Goal: Ask a question

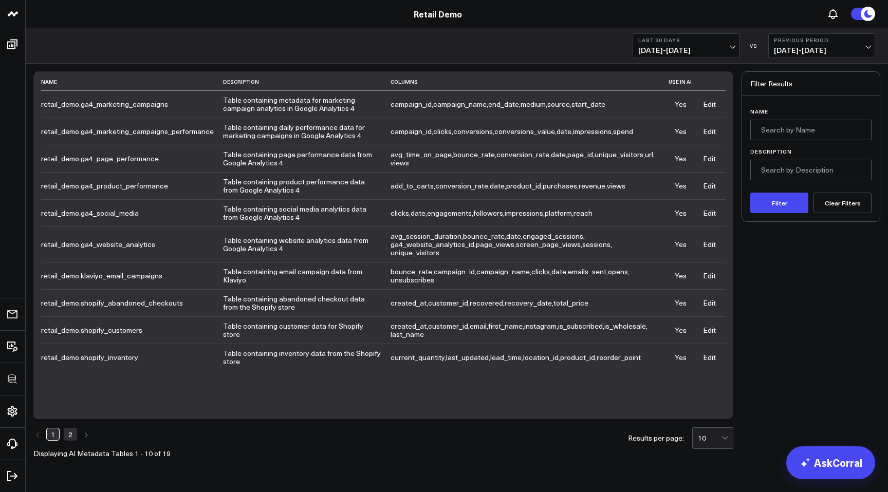
click at [130, 192] on td "retail_demo.ga4_product_performance" at bounding box center [132, 185] width 182 height 27
click at [195, 179] on td "retail_demo.ga4_product_performance" at bounding box center [132, 185] width 182 height 27
click at [265, 182] on td "Table containing product performance data from Google Analytics 4" at bounding box center [306, 185] width 167 height 27
click at [438, 191] on span "conversion_rate" at bounding box center [461, 186] width 53 height 10
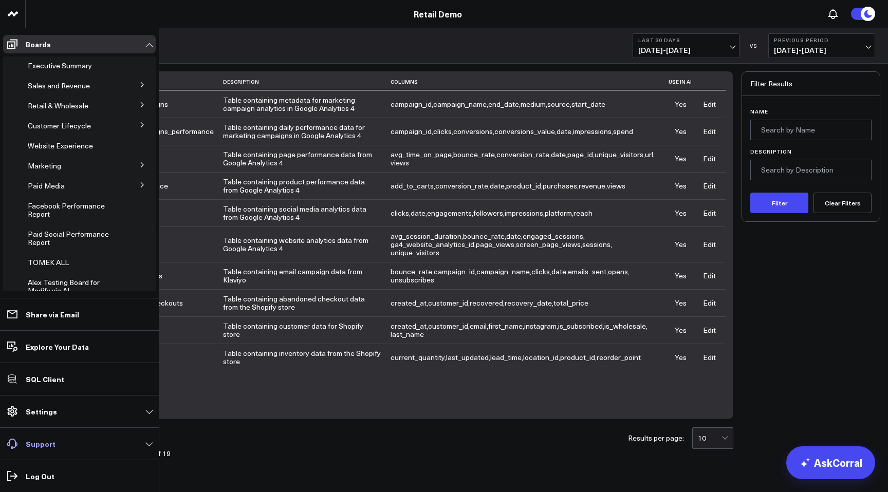
click at [39, 446] on p "Support" at bounding box center [41, 444] width 30 height 8
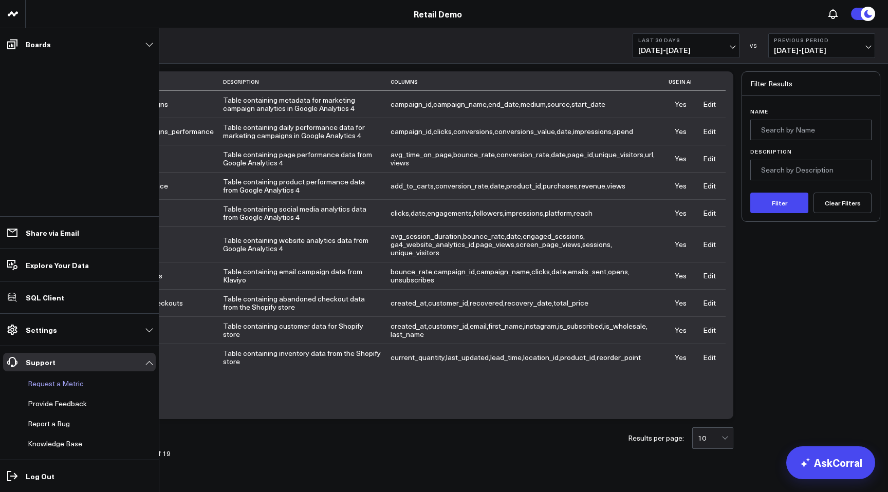
click at [45, 389] on button "Request a Metric" at bounding box center [54, 383] width 60 height 18
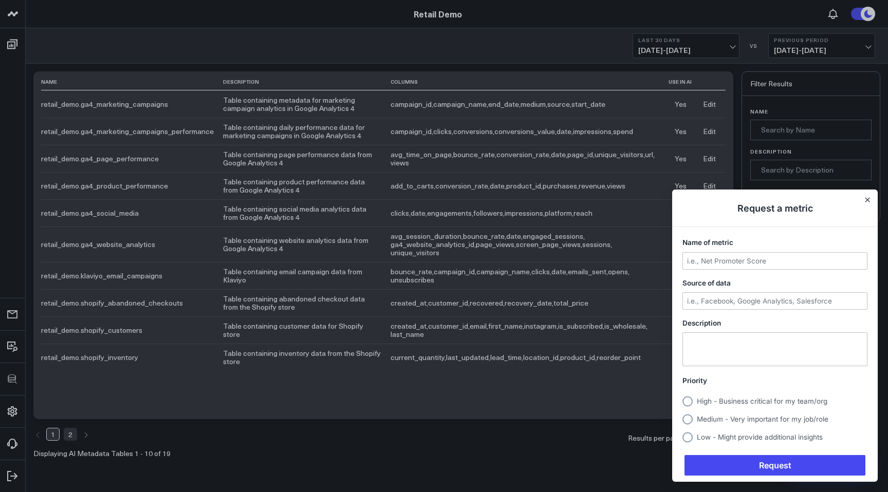
click at [6, 439] on div at bounding box center [444, 246] width 888 height 492
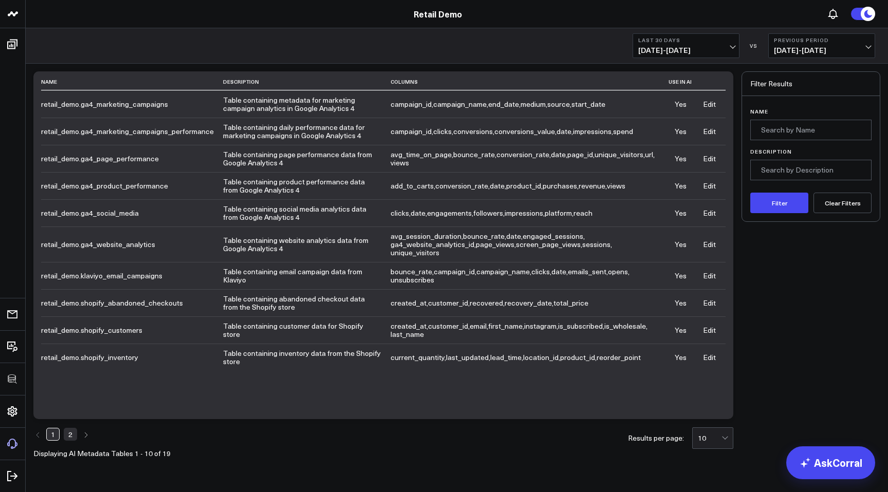
click at [10, 441] on icon at bounding box center [12, 444] width 12 height 12
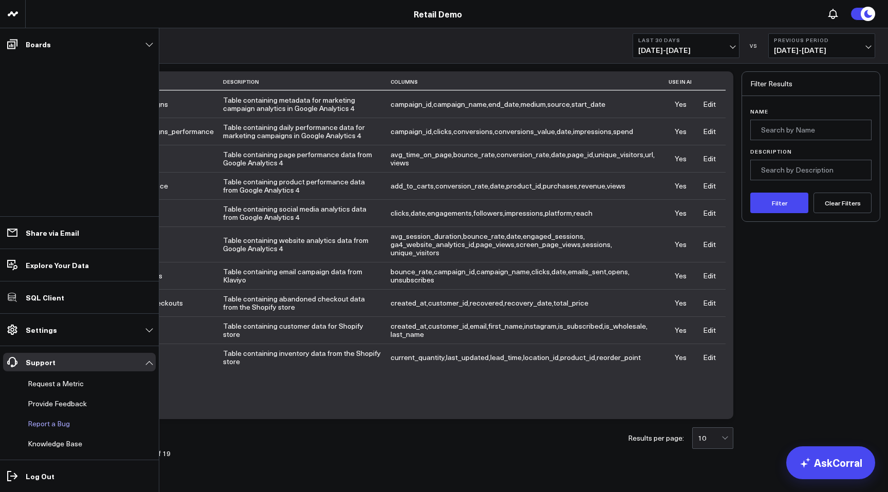
click at [58, 423] on button "Report a Bug" at bounding box center [47, 423] width 46 height 18
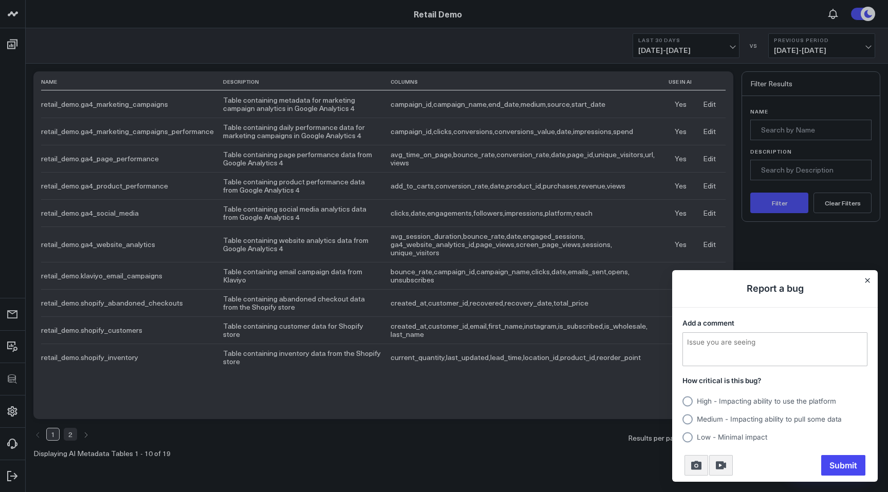
click at [4, 445] on div at bounding box center [444, 246] width 888 height 492
click at [15, 404] on div at bounding box center [444, 246] width 888 height 492
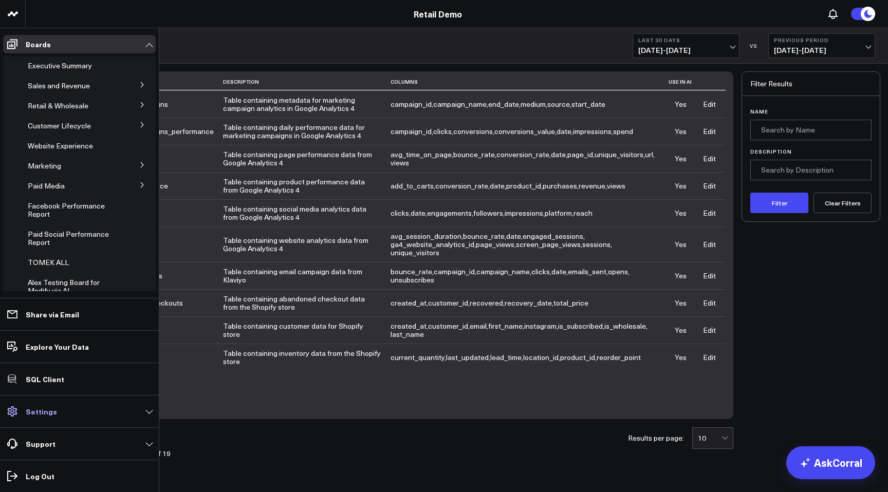
click at [13, 411] on icon at bounding box center [12, 411] width 10 height 10
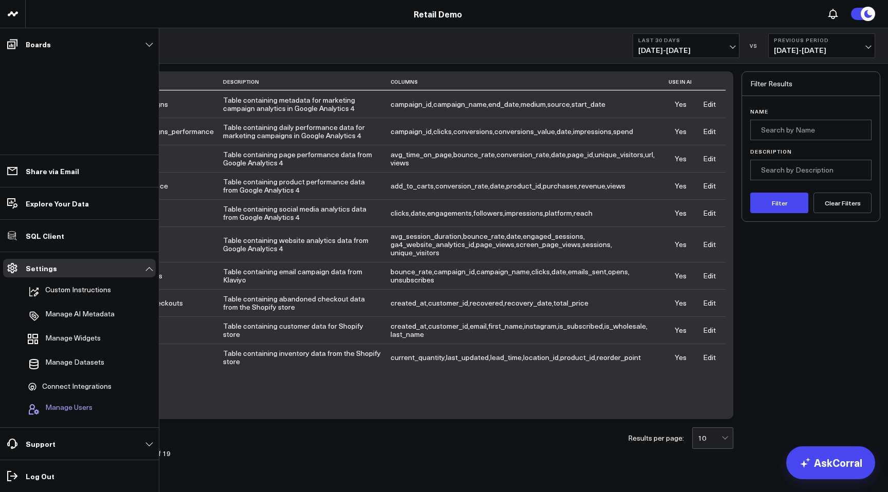
click at [49, 407] on span "Manage Users" at bounding box center [68, 409] width 47 height 12
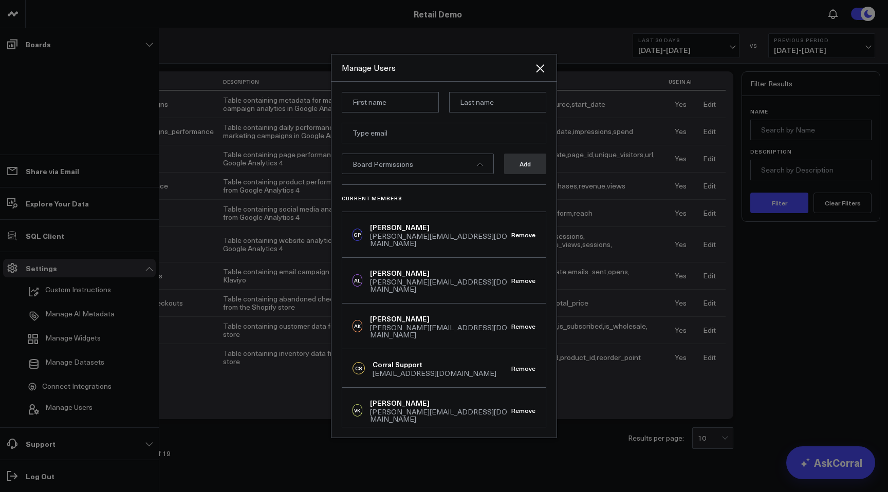
click at [30, 408] on div at bounding box center [444, 246] width 888 height 492
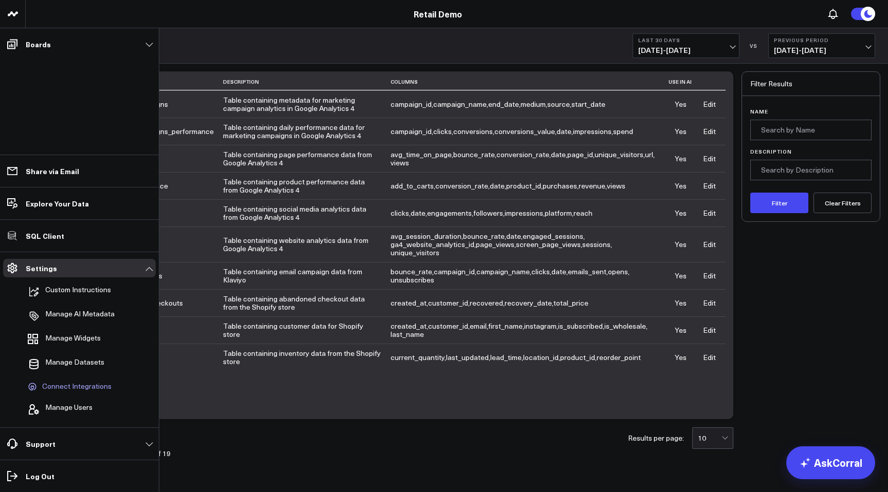
click at [53, 383] on span "Connect Integrations" at bounding box center [76, 386] width 69 height 9
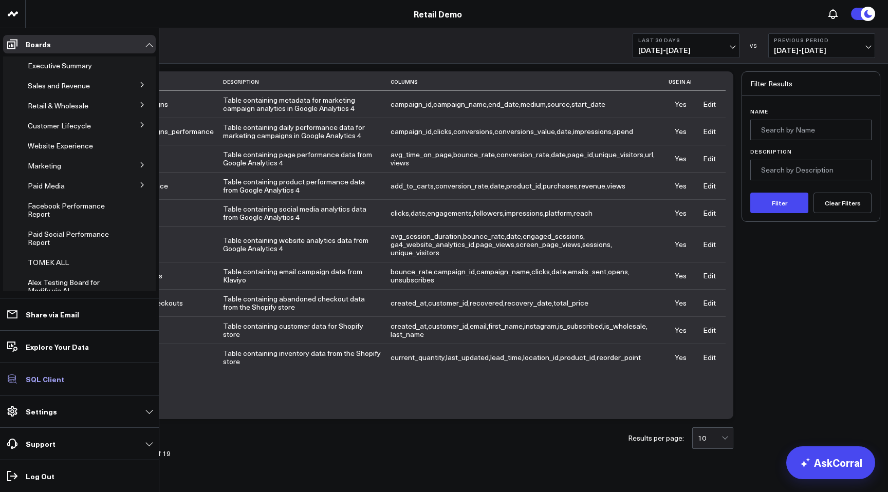
click at [44, 379] on p "SQL Client" at bounding box center [45, 379] width 39 height 8
